Goal: Entertainment & Leisure: Consume media (video, audio)

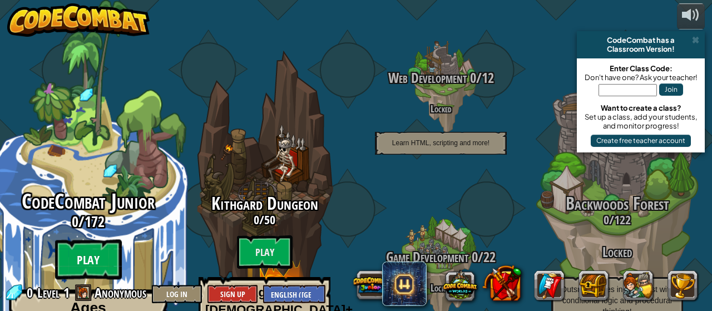
click at [116, 240] on btn "Play" at bounding box center [88, 260] width 67 height 40
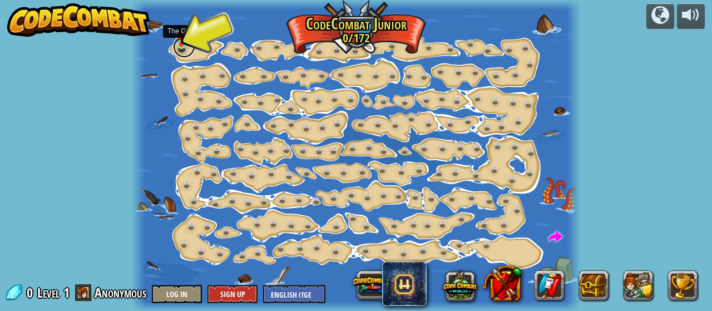
click at [192, 52] on link at bounding box center [184, 47] width 22 height 22
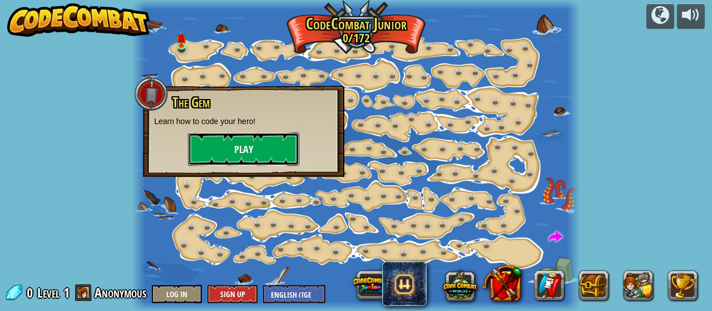
click at [209, 141] on button "Play" at bounding box center [243, 148] width 111 height 33
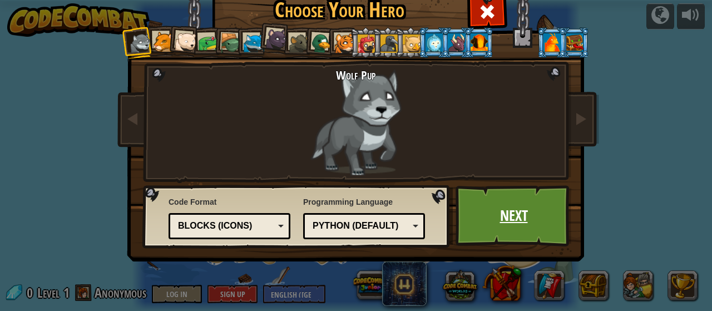
click at [527, 222] on link "Next" at bounding box center [513, 215] width 116 height 61
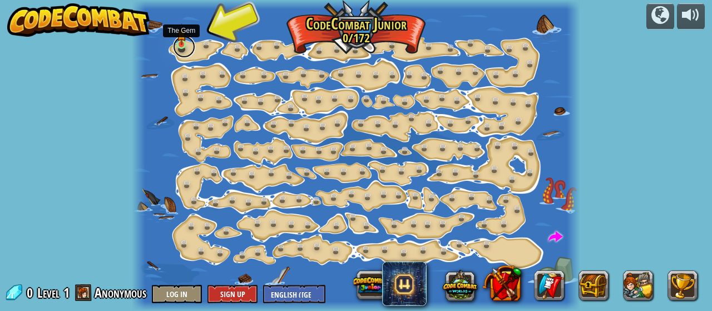
click at [192, 52] on link at bounding box center [184, 47] width 22 height 22
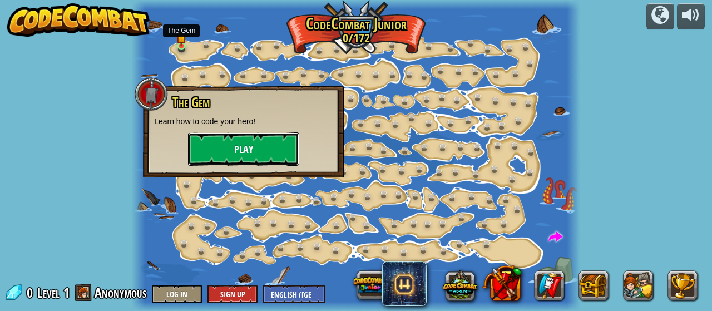
click at [257, 164] on button "Play" at bounding box center [243, 148] width 111 height 33
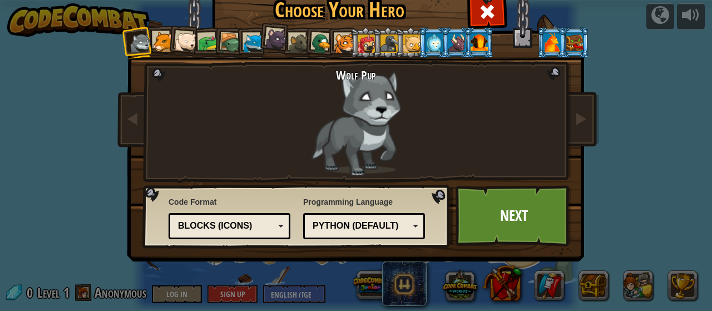
click at [339, 216] on div "Python (Default) JavaScript Lua C++ Java (Experimental) Python (Default)" at bounding box center [364, 226] width 122 height 26
click at [345, 196] on div "Programming Language Python (Default) JavaScript Lua C++ Java (Experimental) Py…" at bounding box center [364, 218] width 122 height 48
click at [250, 230] on div "Blocks (Icons)" at bounding box center [226, 226] width 96 height 13
click at [516, 219] on link "Next" at bounding box center [513, 215] width 116 height 61
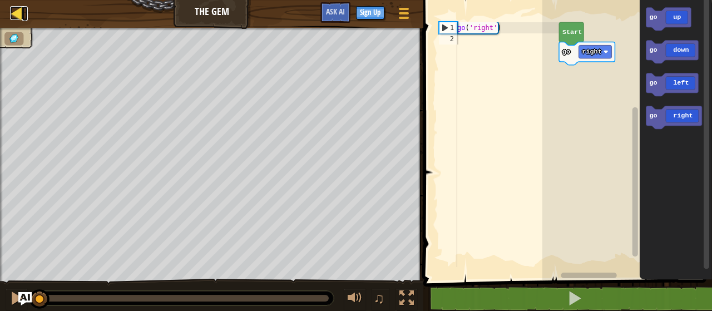
click at [17, 18] on div at bounding box center [17, 13] width 14 height 14
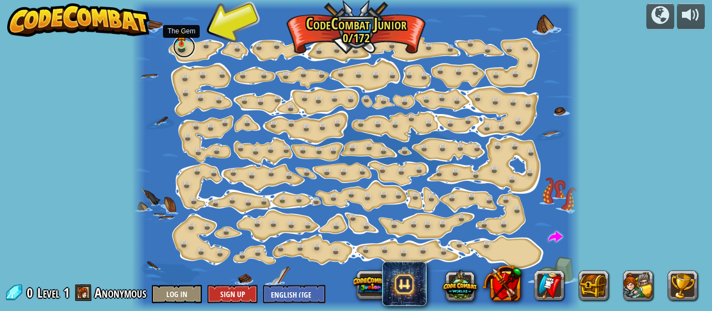
click at [184, 46] on link at bounding box center [184, 47] width 22 height 22
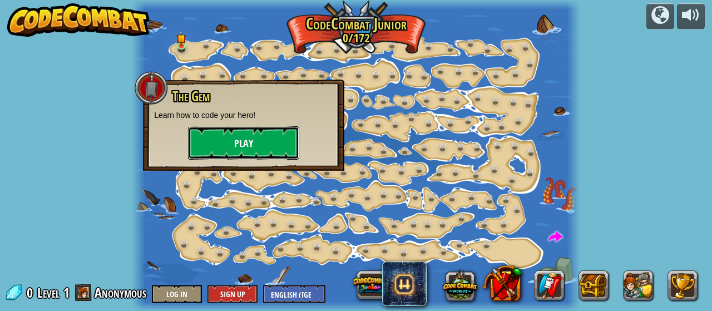
click at [241, 147] on button "Play" at bounding box center [243, 142] width 111 height 33
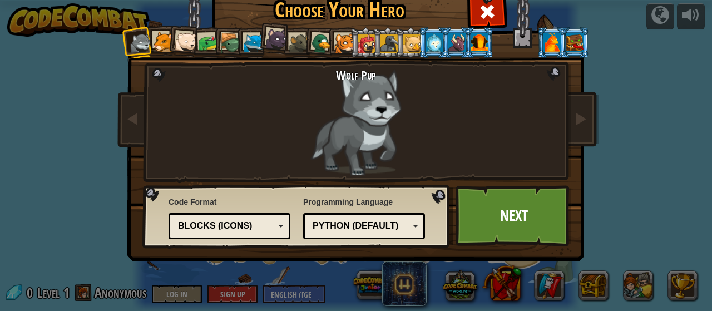
click at [236, 221] on div "Blocks (Icons)" at bounding box center [226, 226] width 96 height 13
click at [493, 221] on link "Next" at bounding box center [513, 215] width 116 height 61
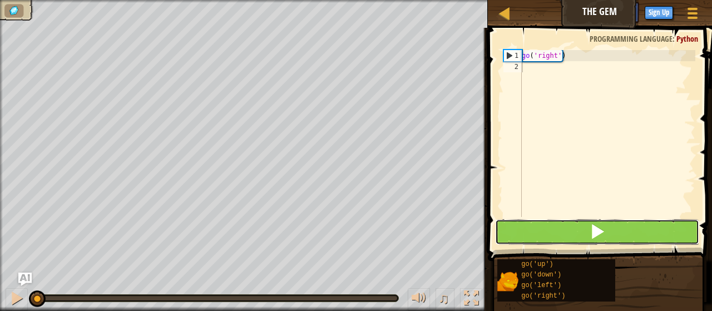
click at [612, 232] on button at bounding box center [597, 232] width 205 height 26
